Goal: Task Accomplishment & Management: Use online tool/utility

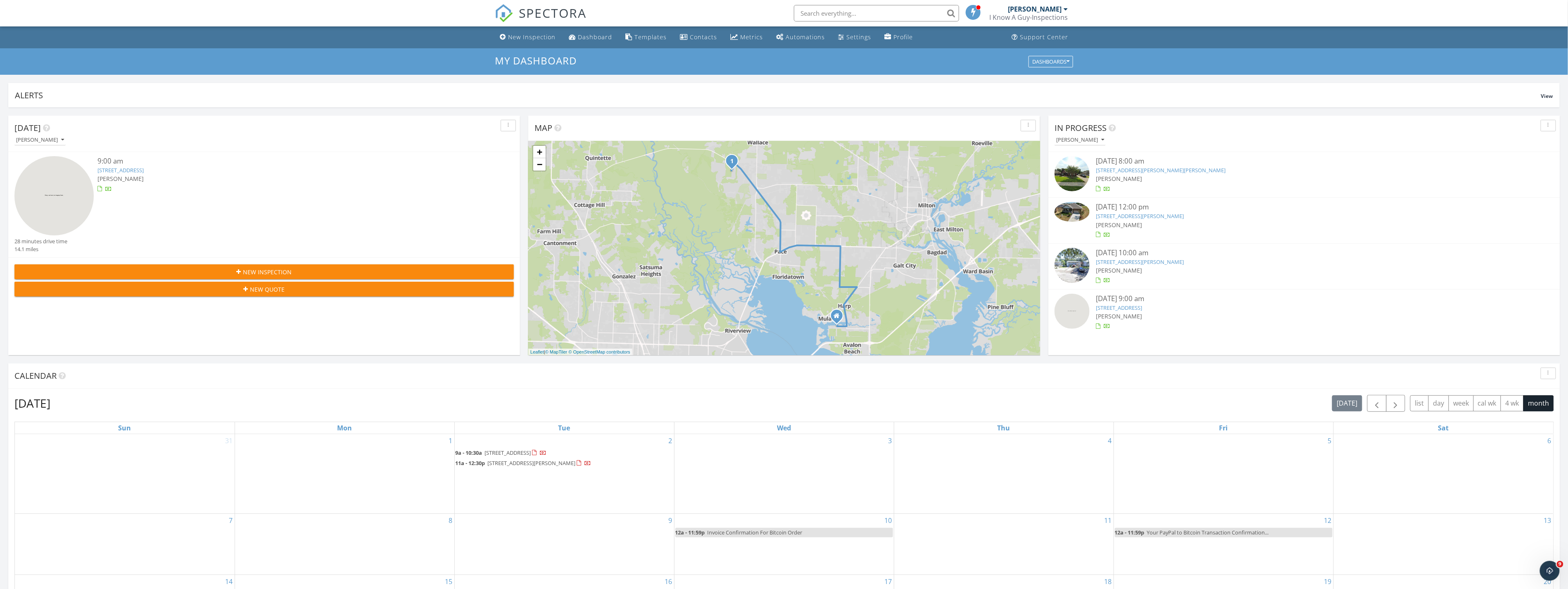
click at [860, 13] on input "text" at bounding box center [876, 13] width 166 height 16
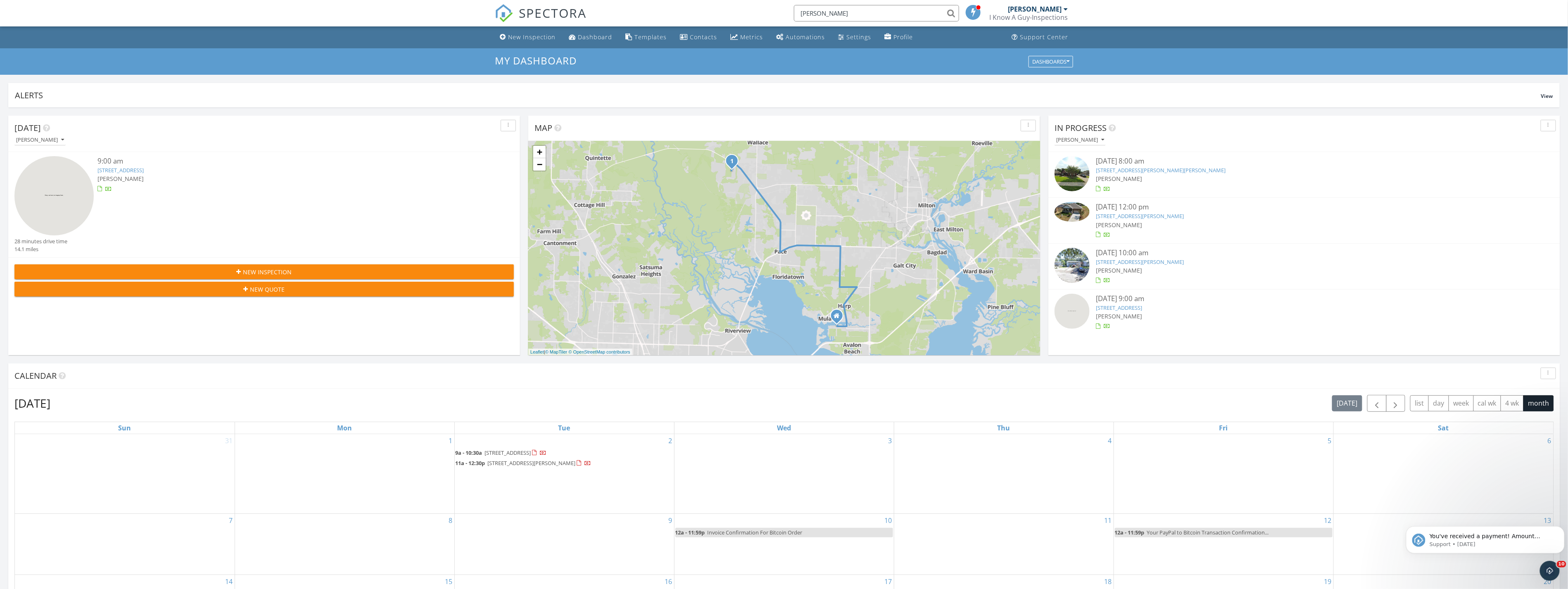
type input "erika holmes"
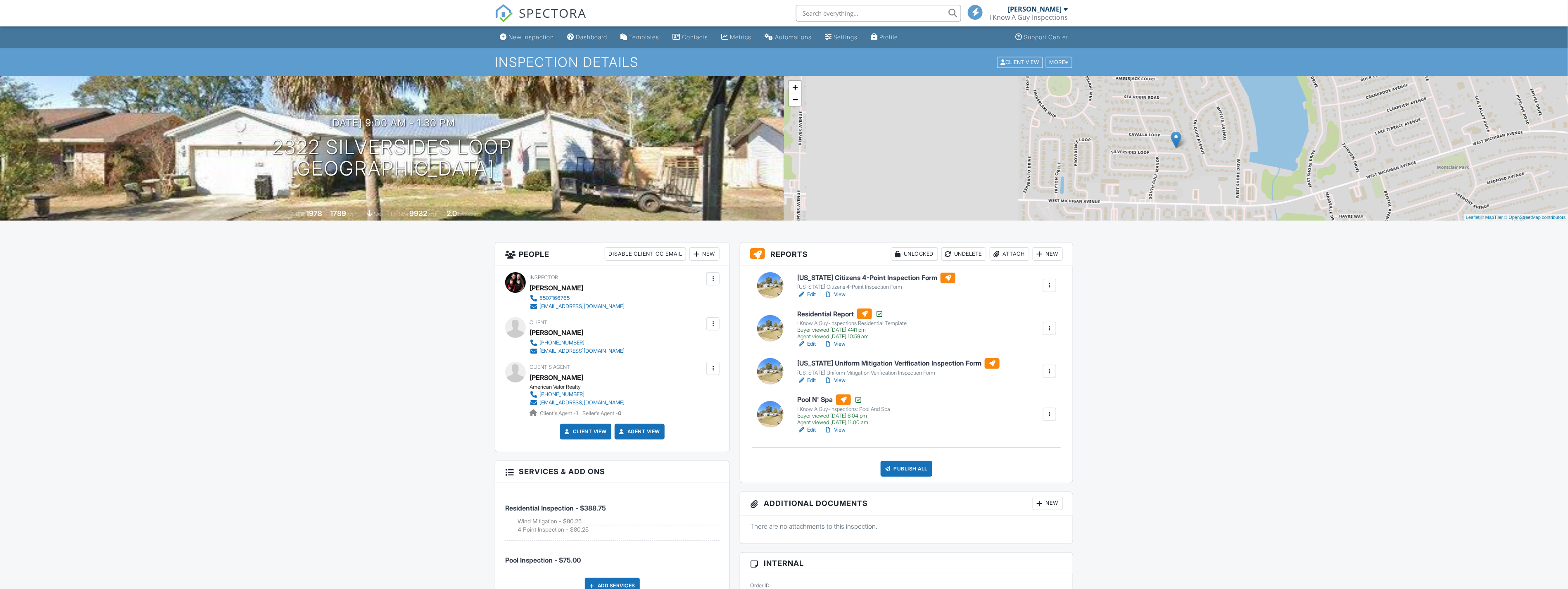
click at [867, 276] on h6 "[US_STATE] Citizens 4-Point Inspection Form" at bounding box center [876, 278] width 158 height 11
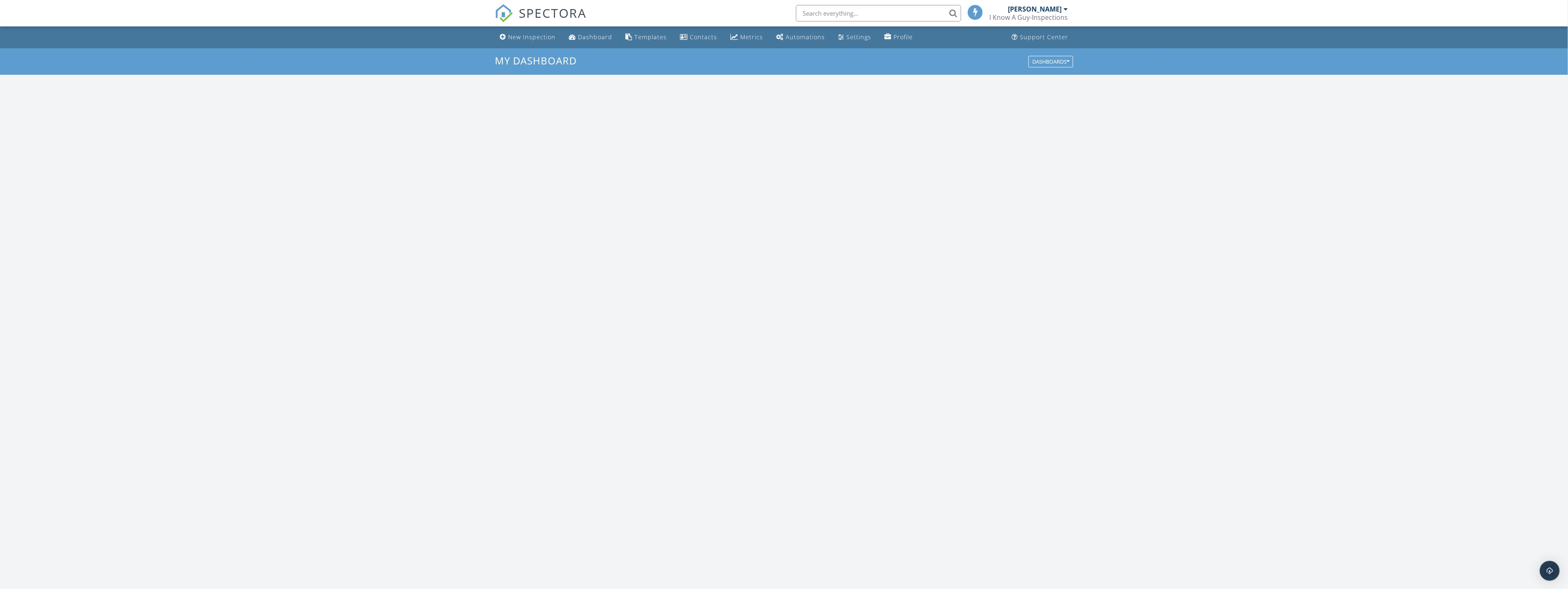
scroll to position [766, 1582]
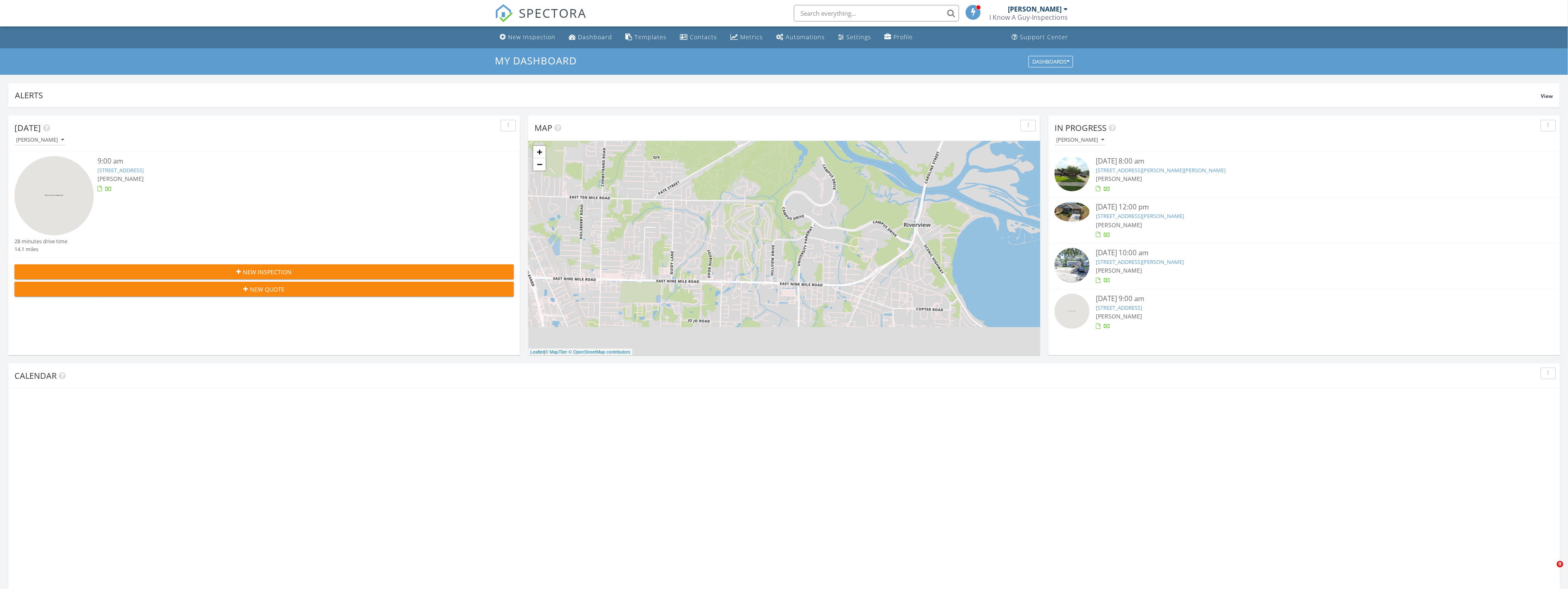
click at [897, 11] on input "text" at bounding box center [876, 13] width 166 height 16
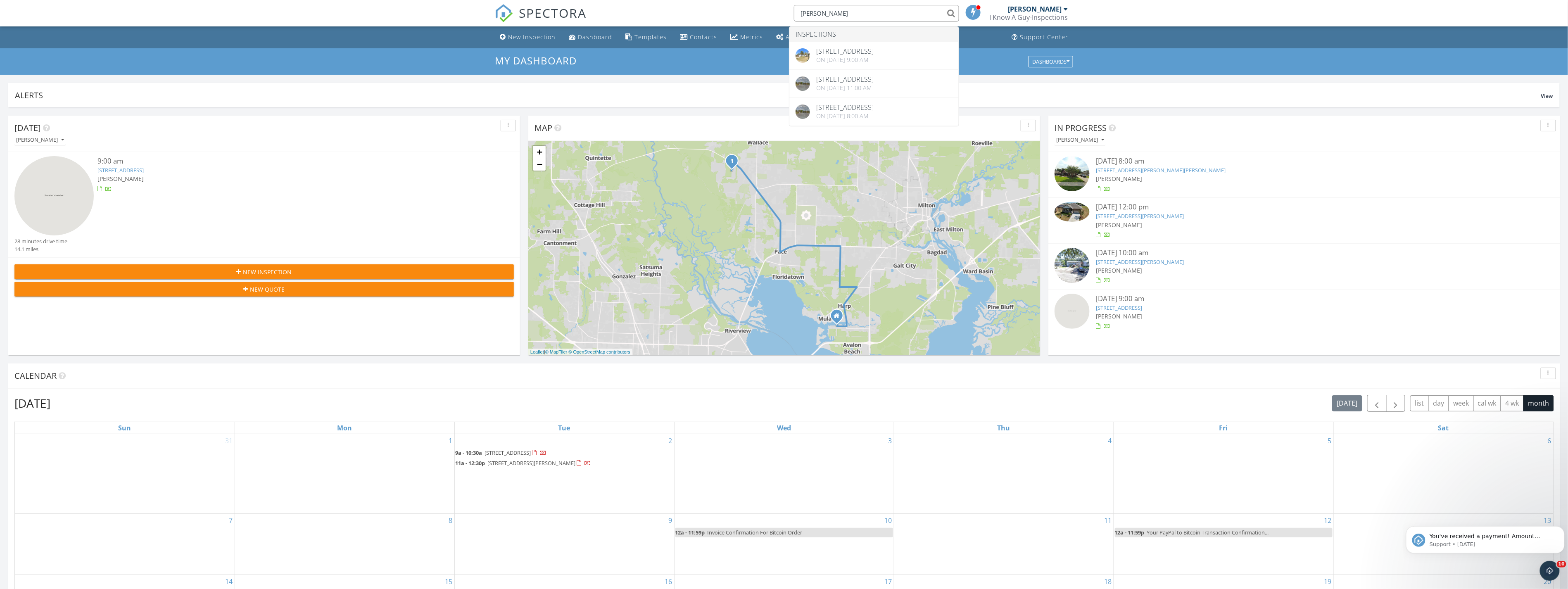
scroll to position [0, 0]
type input "erika"
click at [144, 170] on link "5647 Dunridge Drive , Pace, FL 32571" at bounding box center [121, 170] width 46 height 7
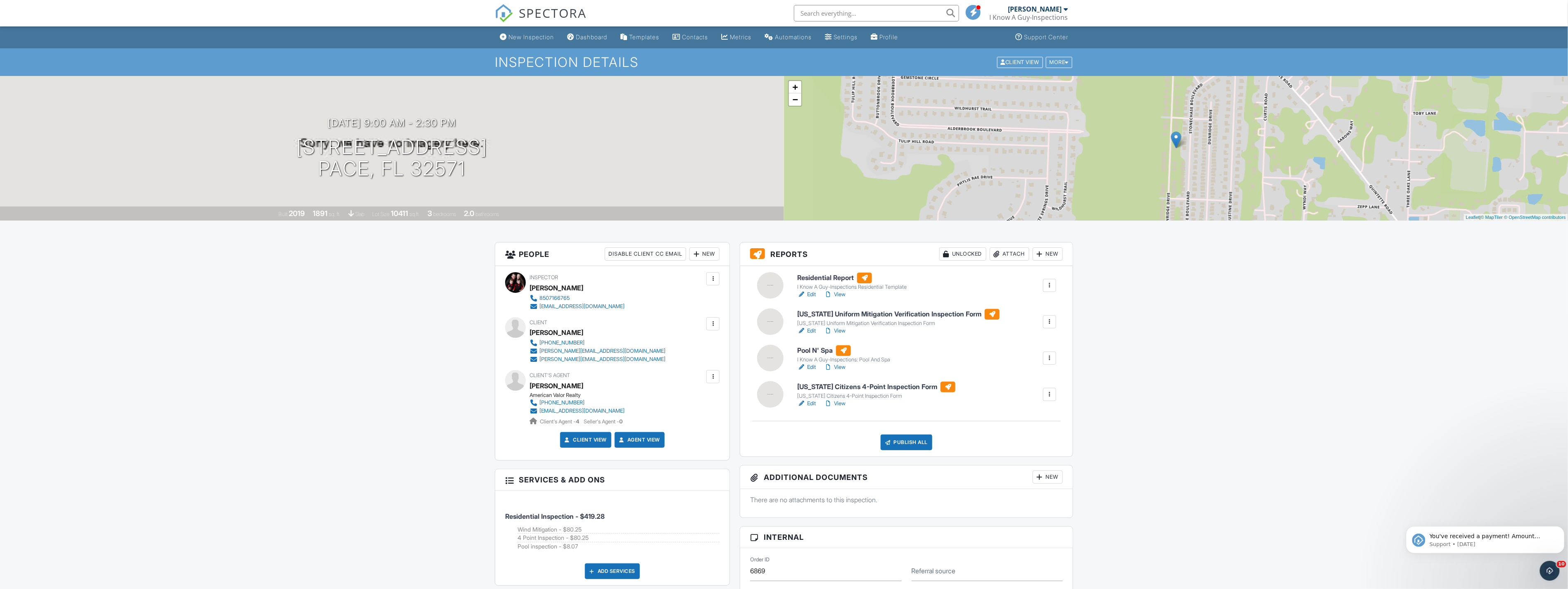
click at [537, 22] on link "SPECTORA" at bounding box center [540, 20] width 92 height 17
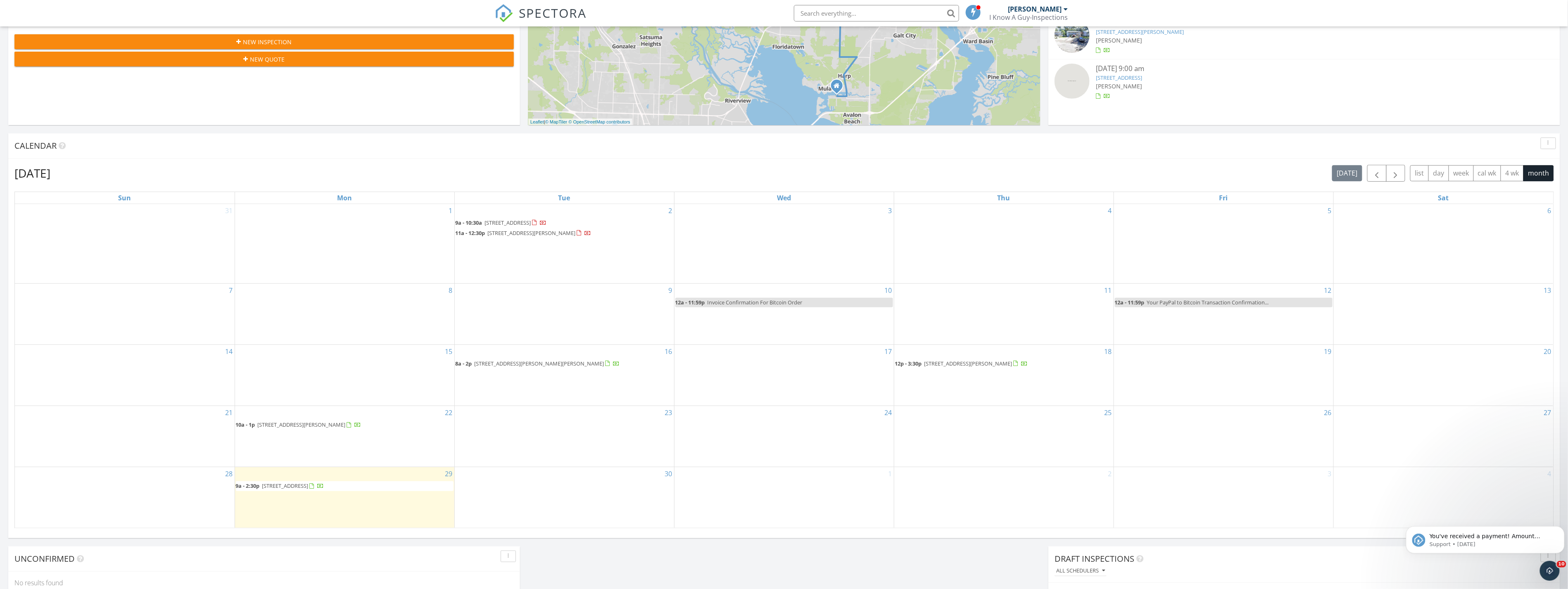
scroll to position [275, 0]
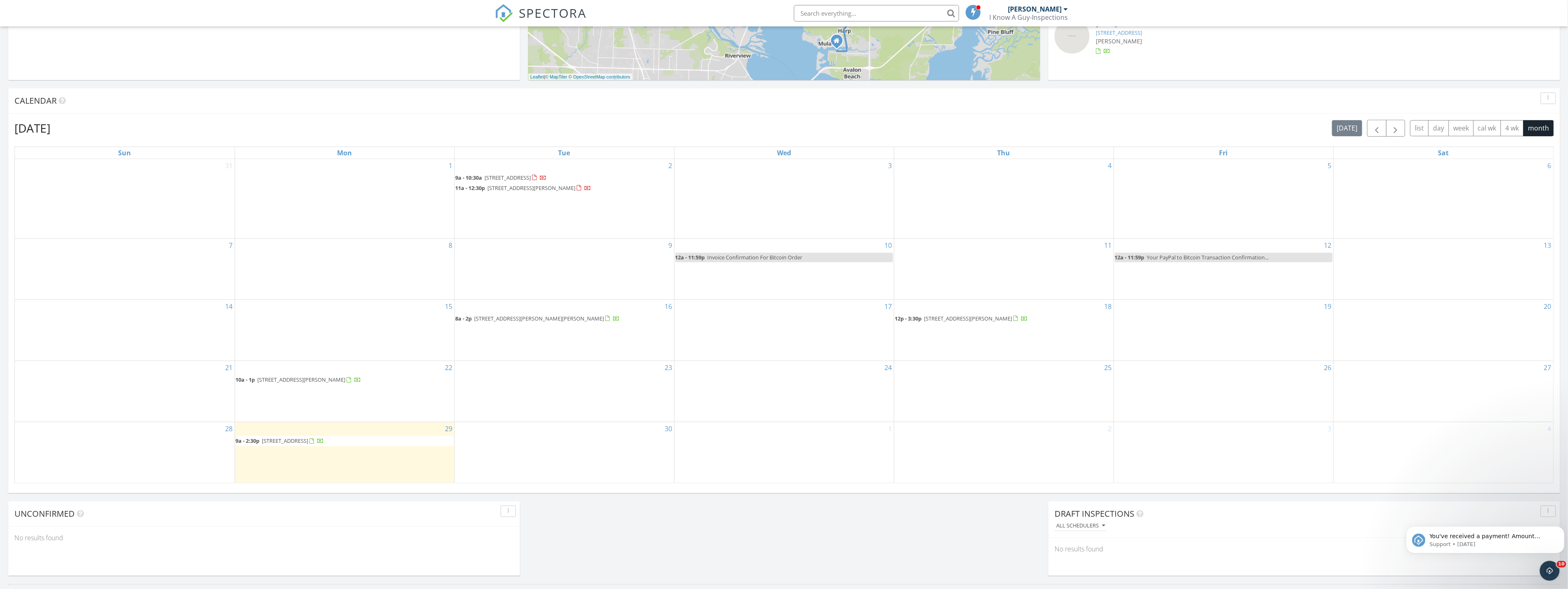
click at [664, 527] on div "Today Nathan Houlihan 9:00 am 5647 Dunridge Drive , Pace, FL 32571 Nathan Houli…" at bounding box center [784, 208] width 1568 height 752
click at [306, 443] on span "5647 Dunridge Drive , Pace 32571" at bounding box center [285, 441] width 46 height 7
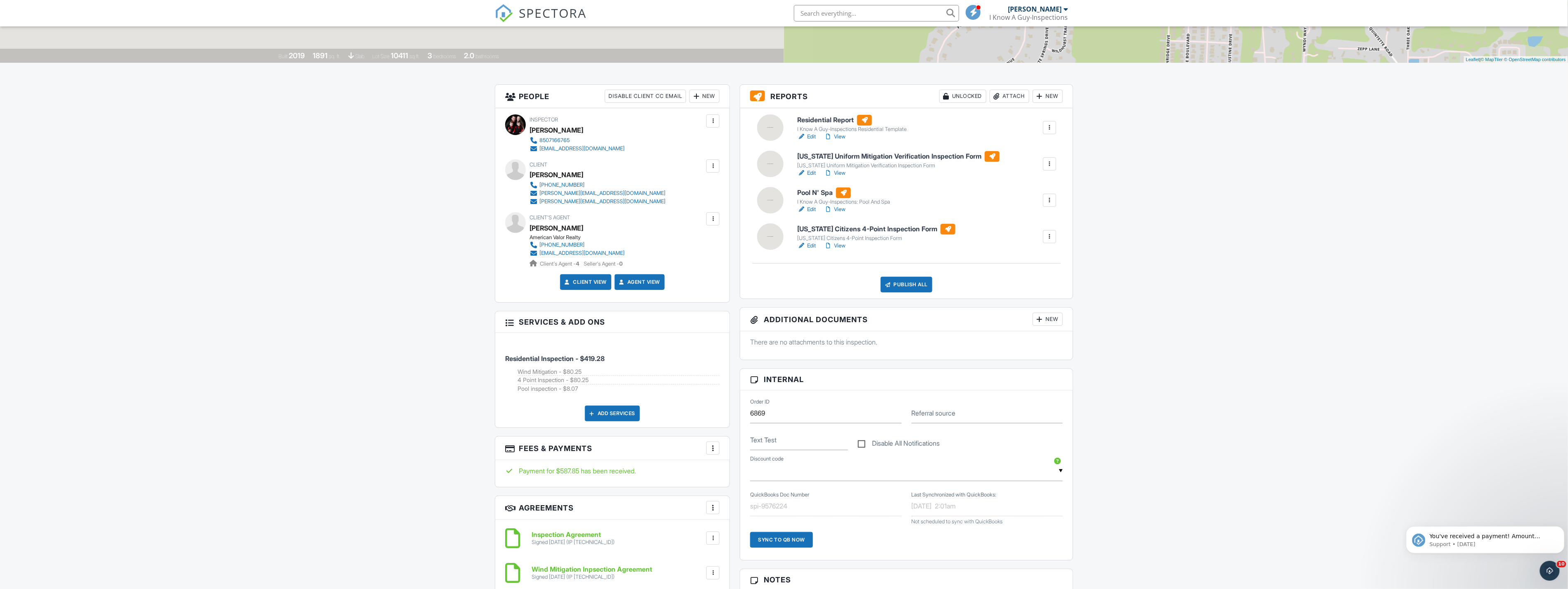
scroll to position [183, 0]
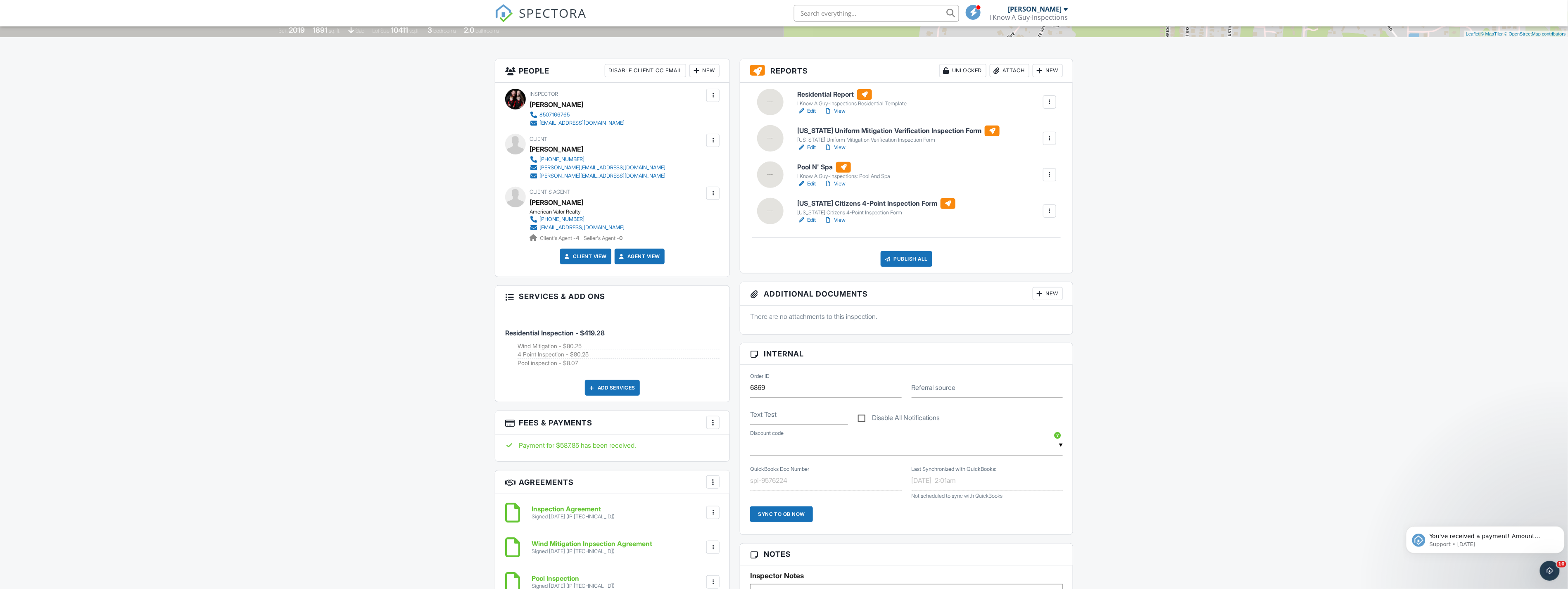
click at [1282, 316] on div "New Inspection Dashboard Templates Contacts Metrics Automations Settings Profil…" at bounding box center [784, 534] width 1568 height 1383
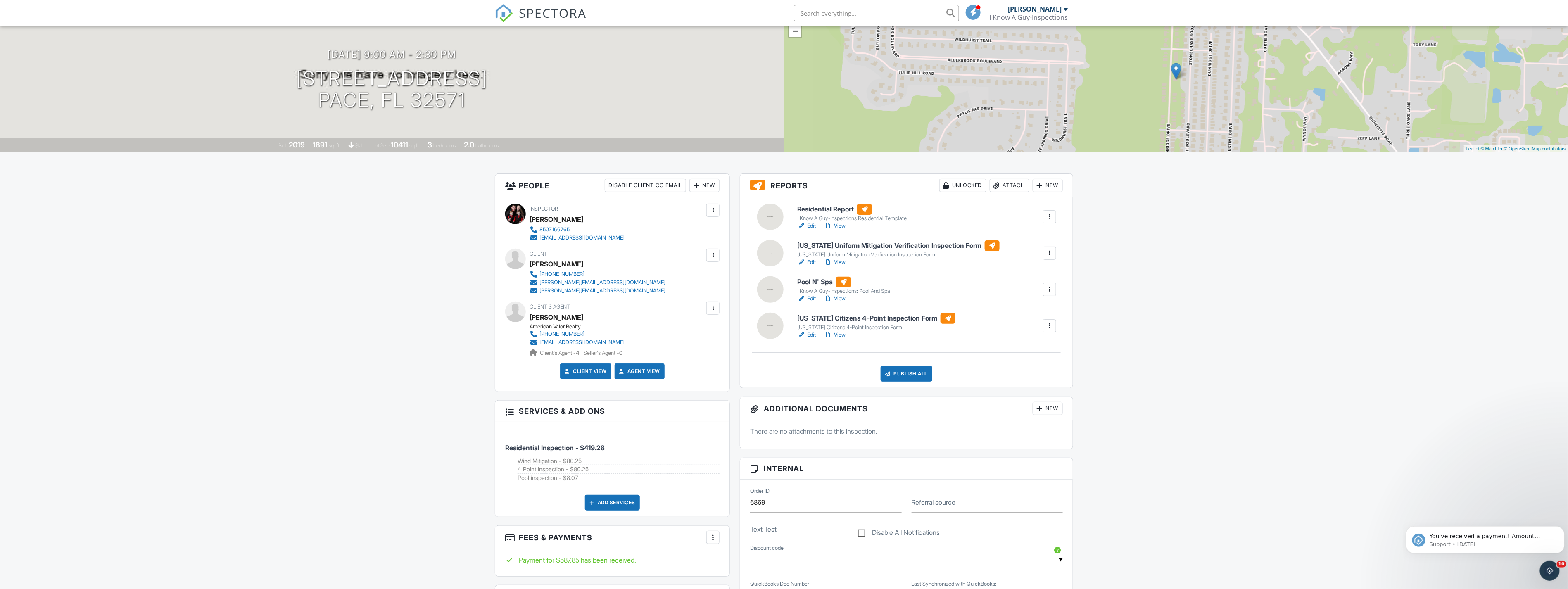
scroll to position [0, 0]
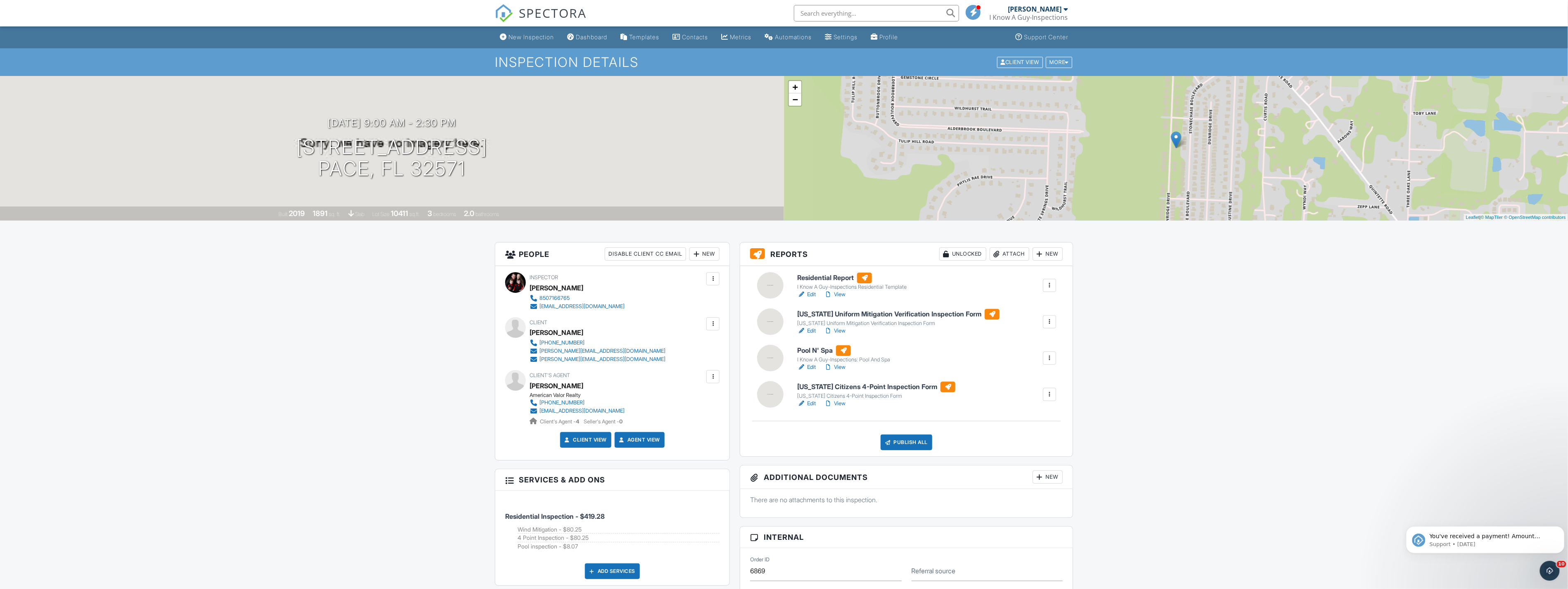
click at [588, 149] on div "09/29/2025 9:00 am - 2:30 pm 5647 Dunridge Drive Pace, FL 32571" at bounding box center [391, 148] width 784 height 63
click at [843, 277] on h6 "Residential Report" at bounding box center [852, 278] width 109 height 11
click at [774, 216] on div at bounding box center [774, 213] width 13 height 13
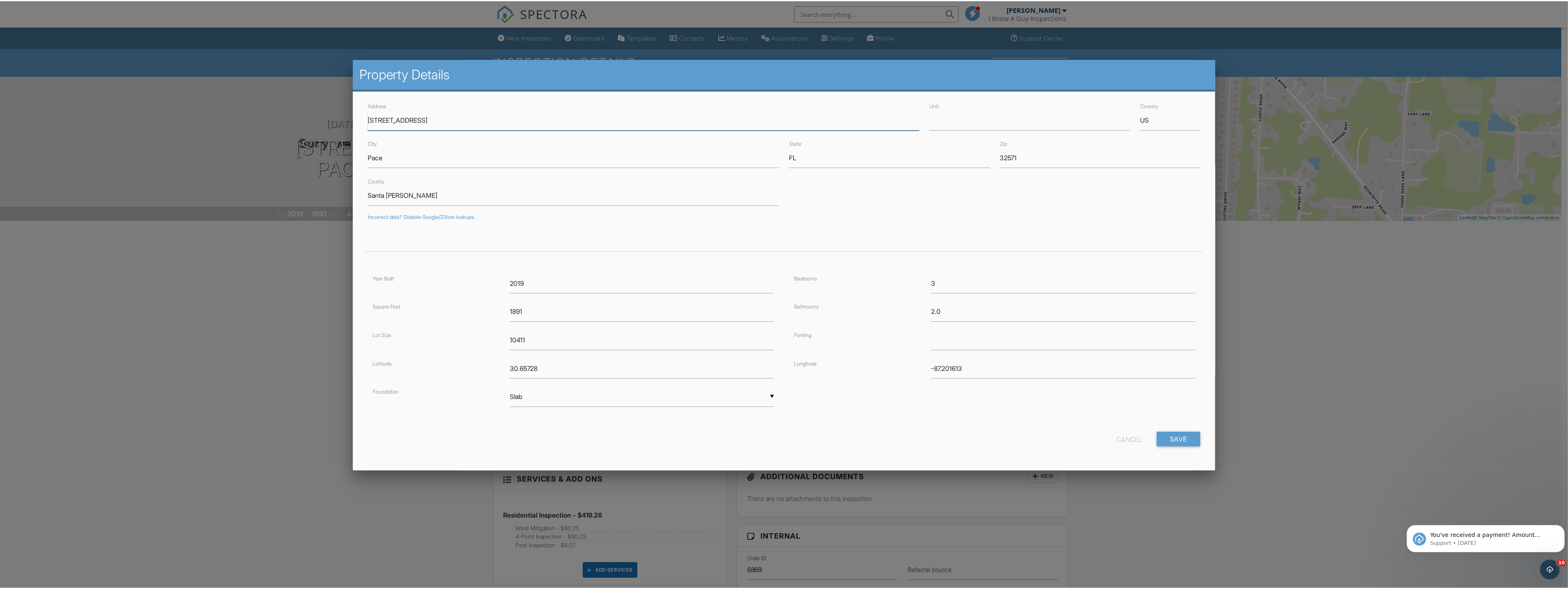
scroll to position [1, 0]
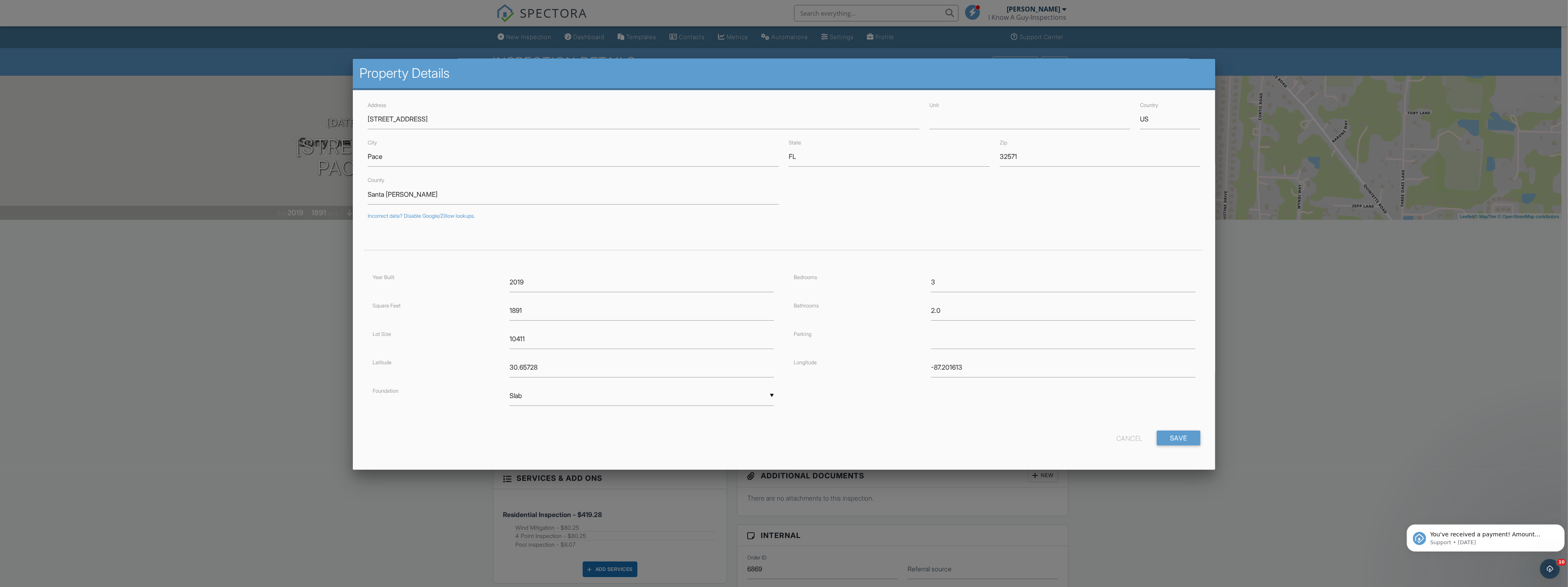
click at [1123, 440] on div "Cancel" at bounding box center [1129, 438] width 26 height 15
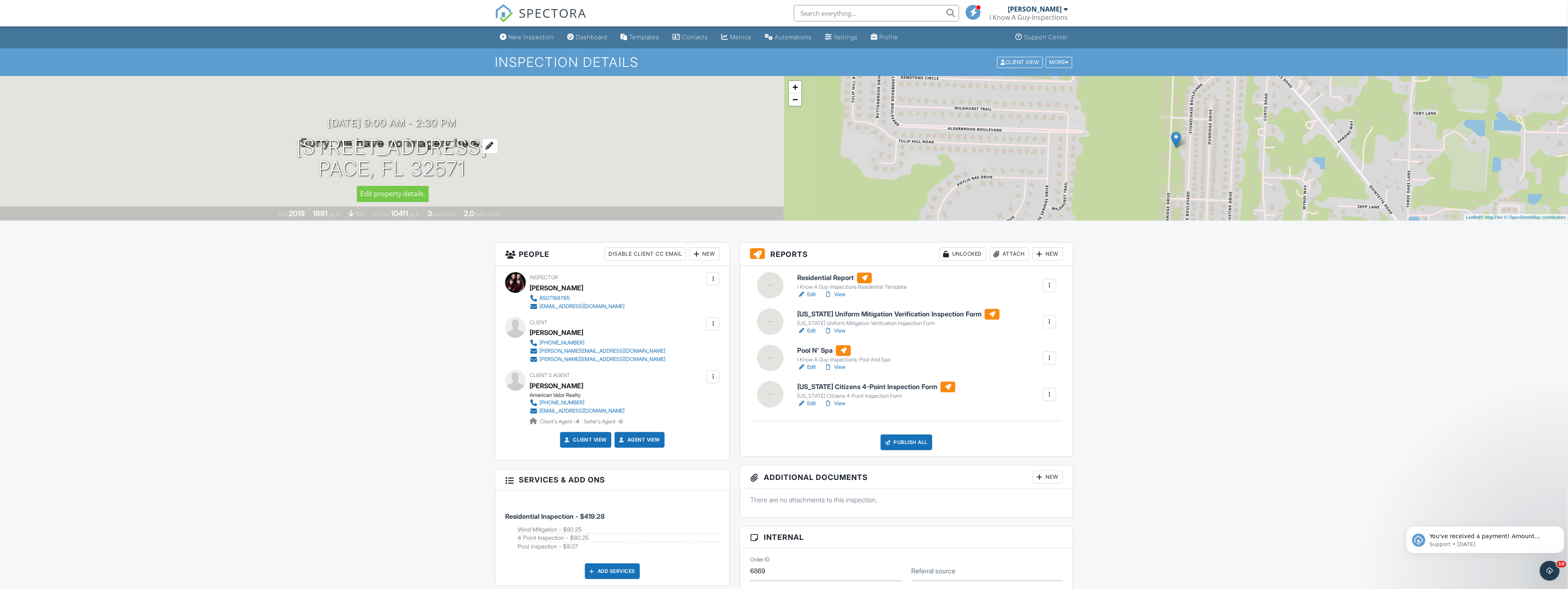
click at [498, 144] on div at bounding box center [490, 146] width 16 height 16
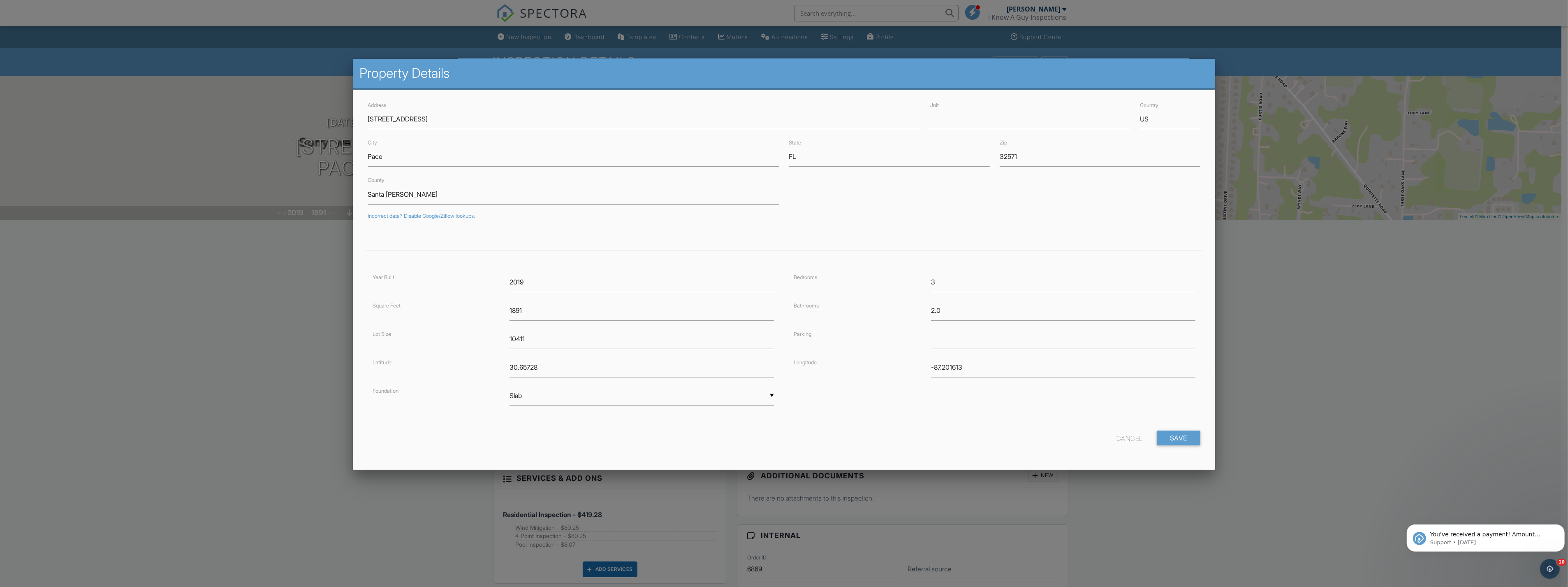
click at [1119, 440] on div "Cancel" at bounding box center [1129, 438] width 26 height 15
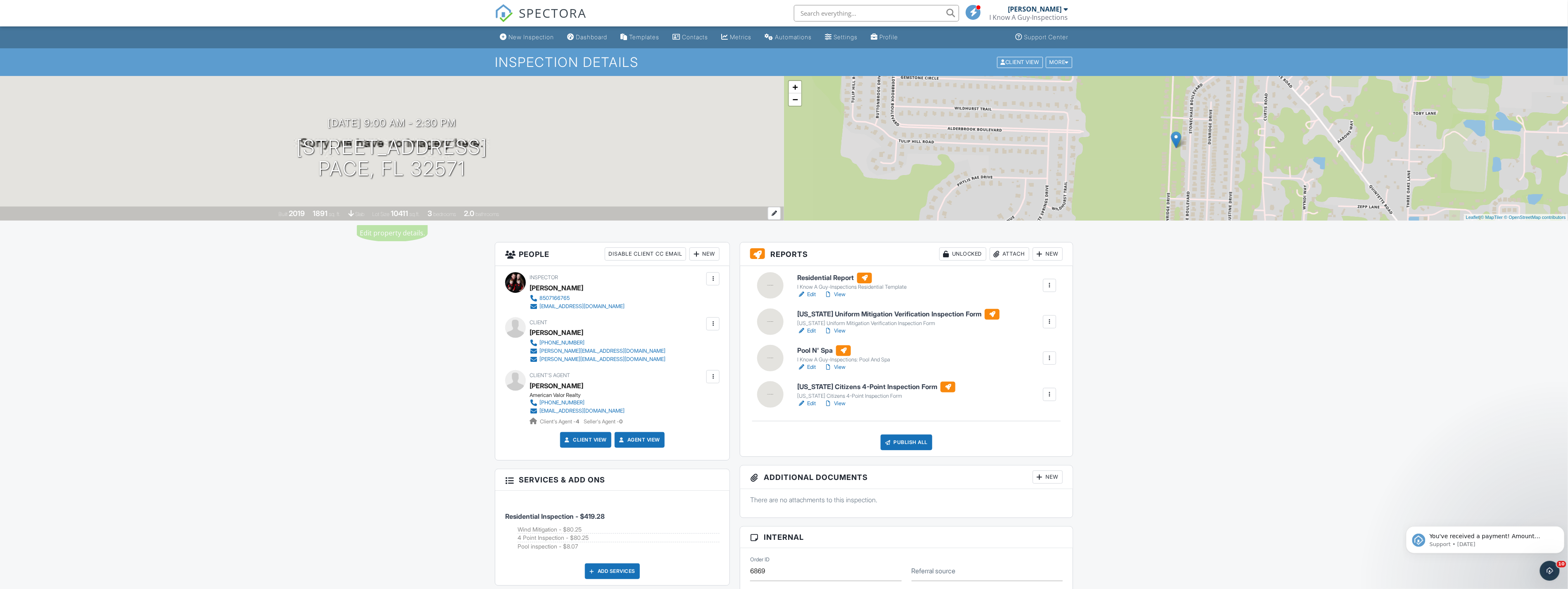
click at [16, 215] on div "Built 2019 1891 sq. ft. slab Lot Size 10411 sq.ft. 3 bedrooms 2.0 bathrooms" at bounding box center [391, 214] width 784 height 14
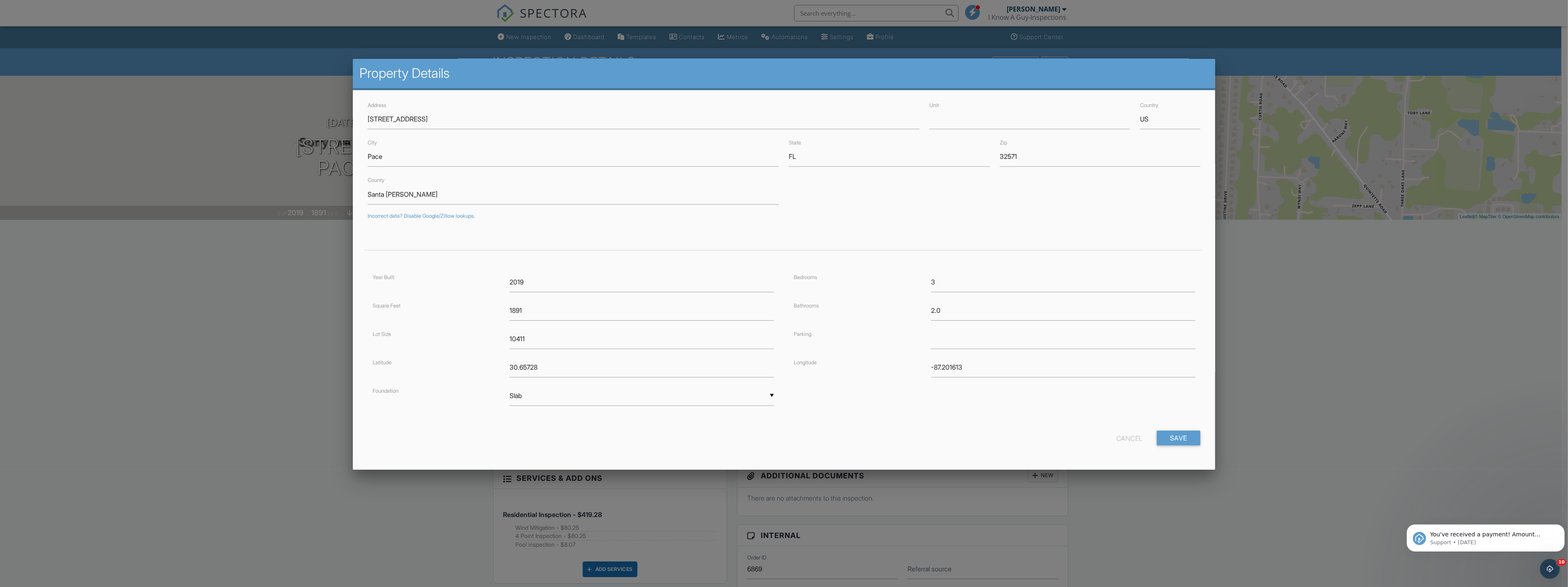
click at [1123, 435] on div "Cancel" at bounding box center [1129, 438] width 26 height 15
